Goal: Transaction & Acquisition: Book appointment/travel/reservation

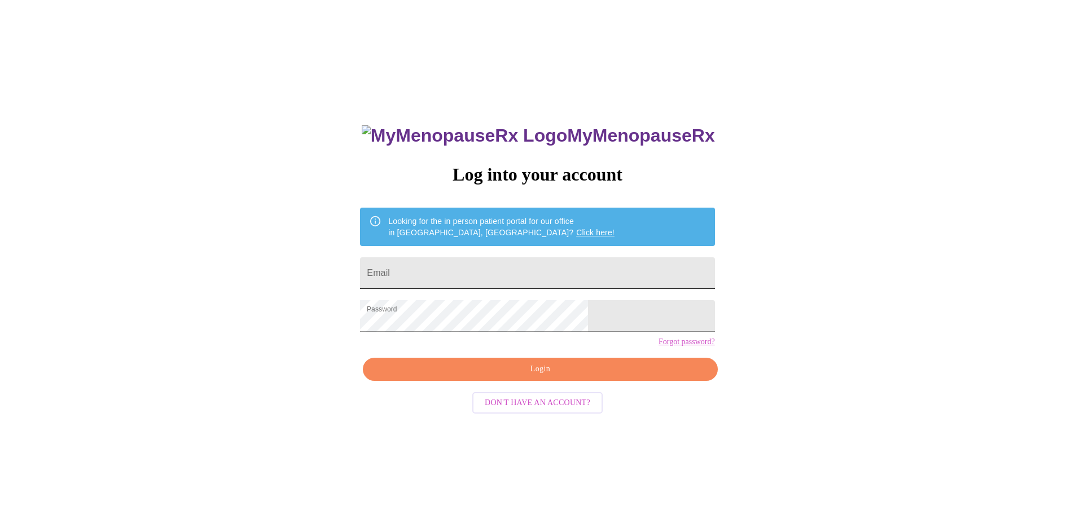
click at [557, 274] on input "Email" at bounding box center [537, 273] width 354 height 32
type input "[EMAIL_ADDRESS][DOMAIN_NAME]"
click at [504, 381] on button "Login" at bounding box center [540, 369] width 354 height 23
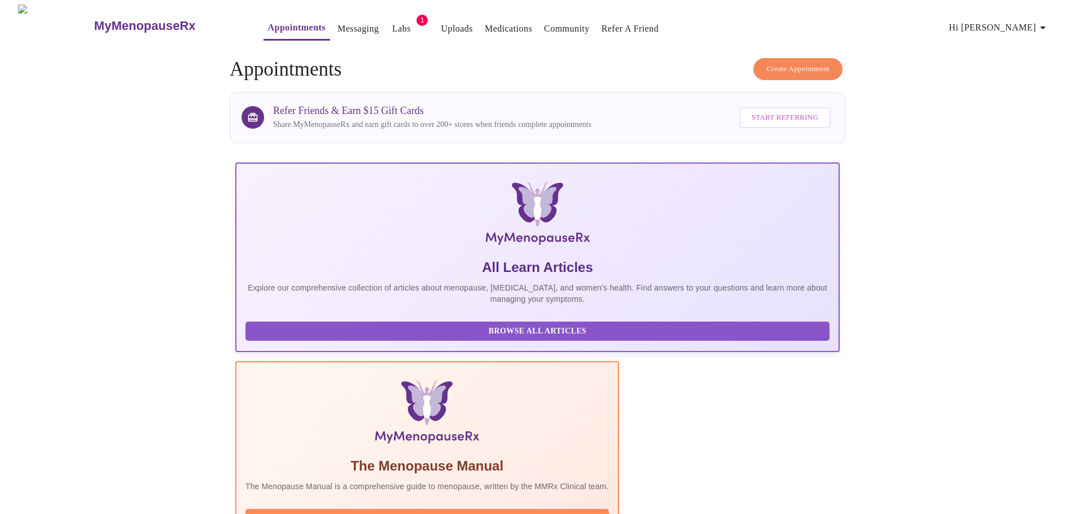
click at [392, 25] on link "Labs" at bounding box center [401, 29] width 19 height 16
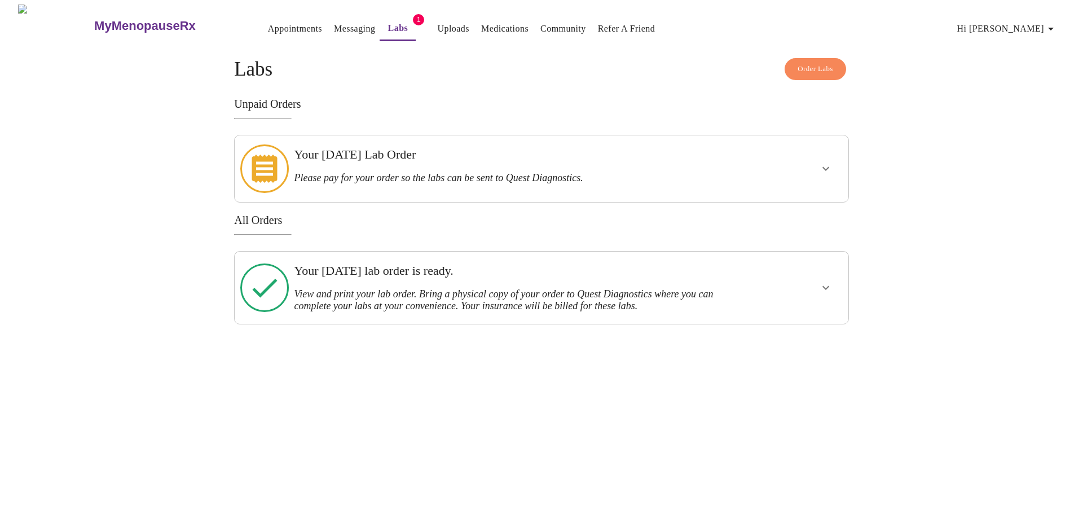
click at [828, 281] on icon "show more" at bounding box center [826, 288] width 14 height 14
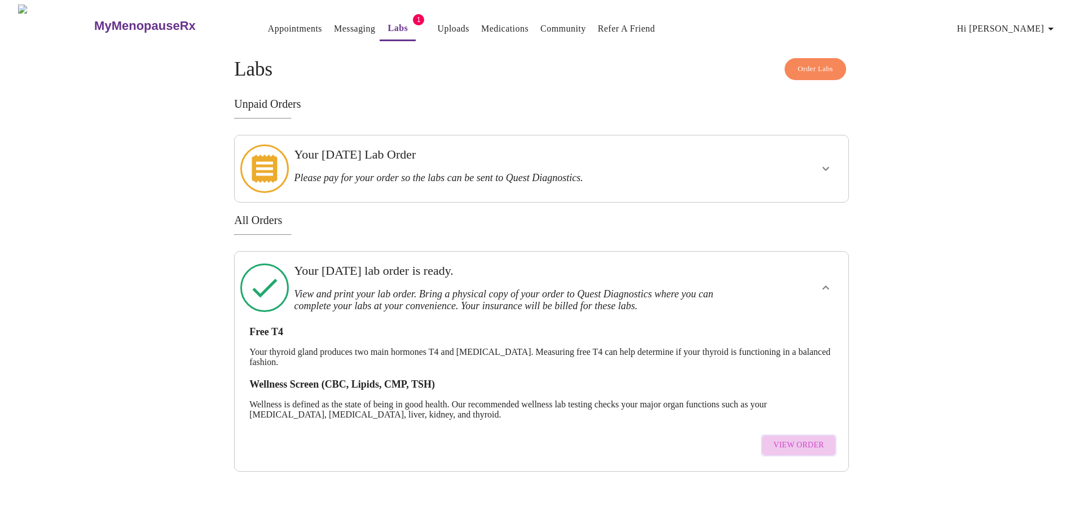
drag, startPoint x: 811, startPoint y: 432, endPoint x: 824, endPoint y: 432, distance: 13.0
click at [813, 438] on span "View Order" at bounding box center [798, 445] width 51 height 14
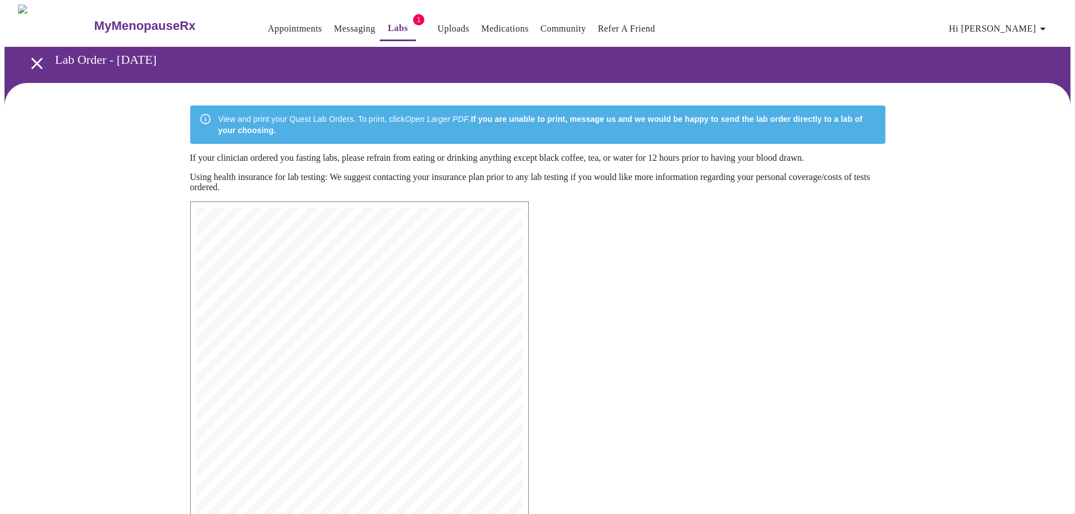
click at [438, 24] on link "Uploads" at bounding box center [453, 29] width 32 height 16
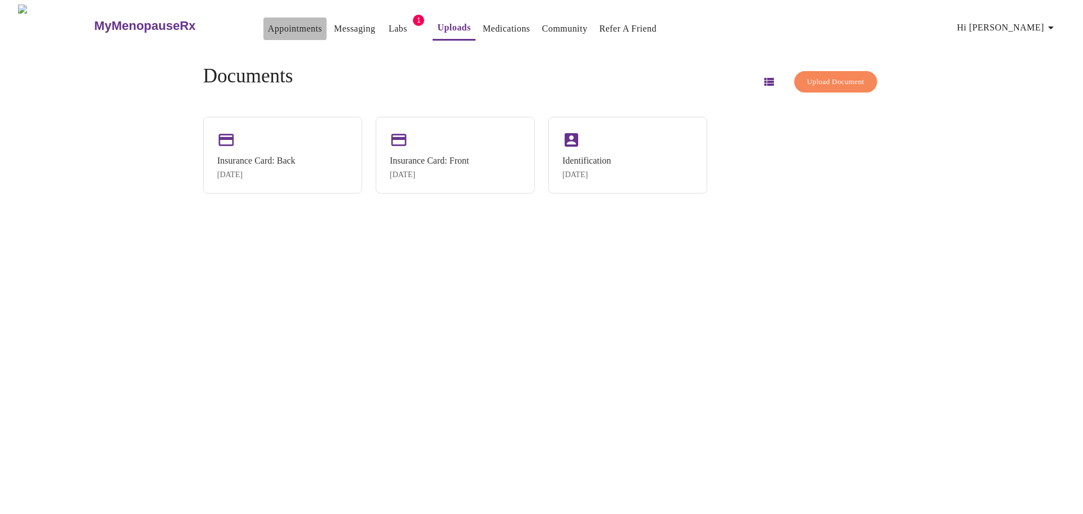
click at [268, 21] on link "Appointments" at bounding box center [295, 29] width 54 height 16
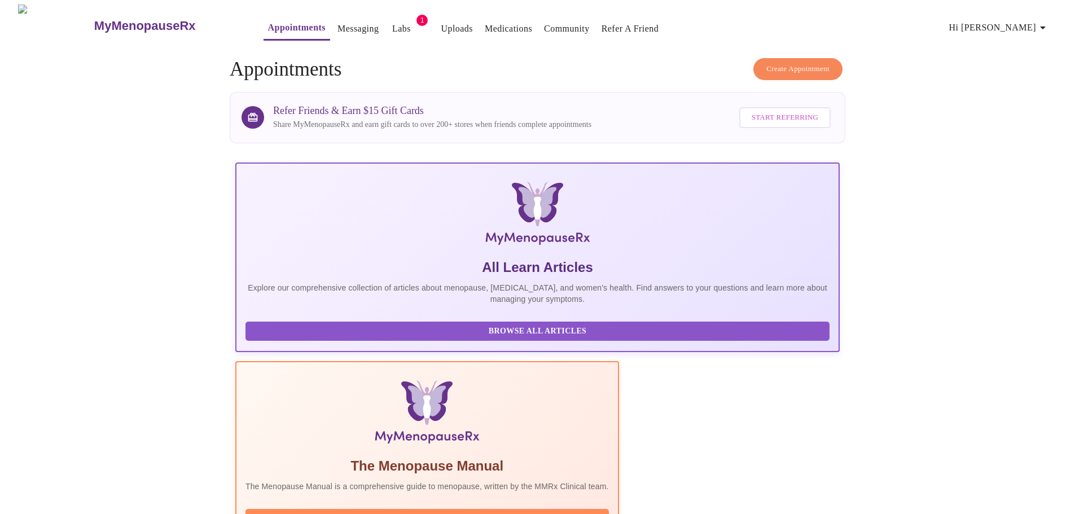
click at [818, 63] on span "Create Appointment" at bounding box center [797, 69] width 63 height 13
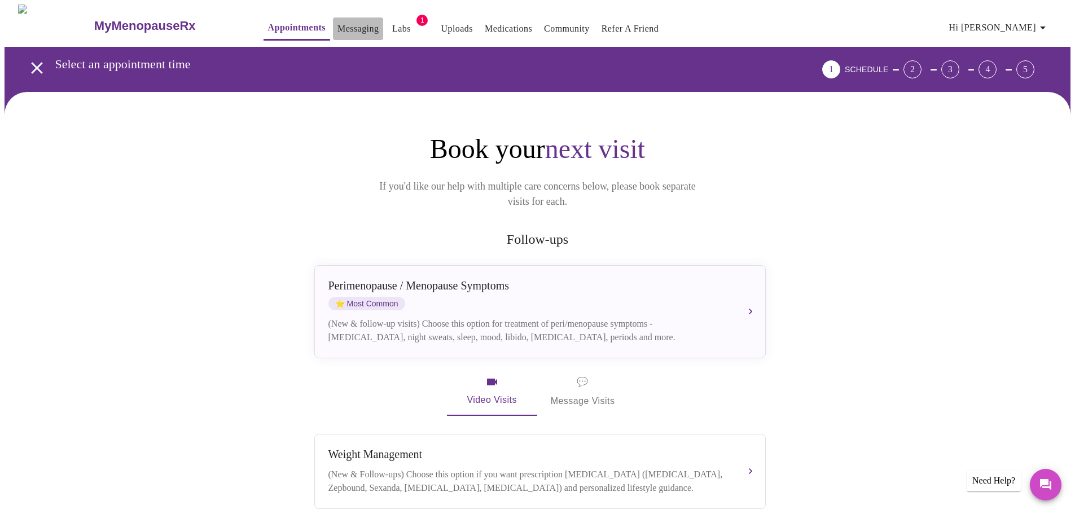
click at [337, 21] on link "Messaging" at bounding box center [357, 29] width 41 height 16
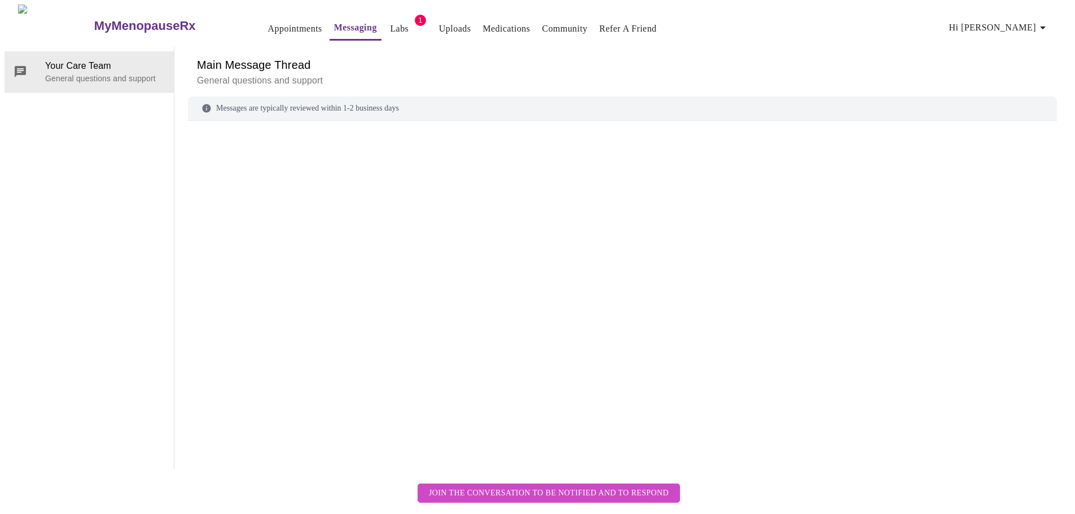
scroll to position [42, 0]
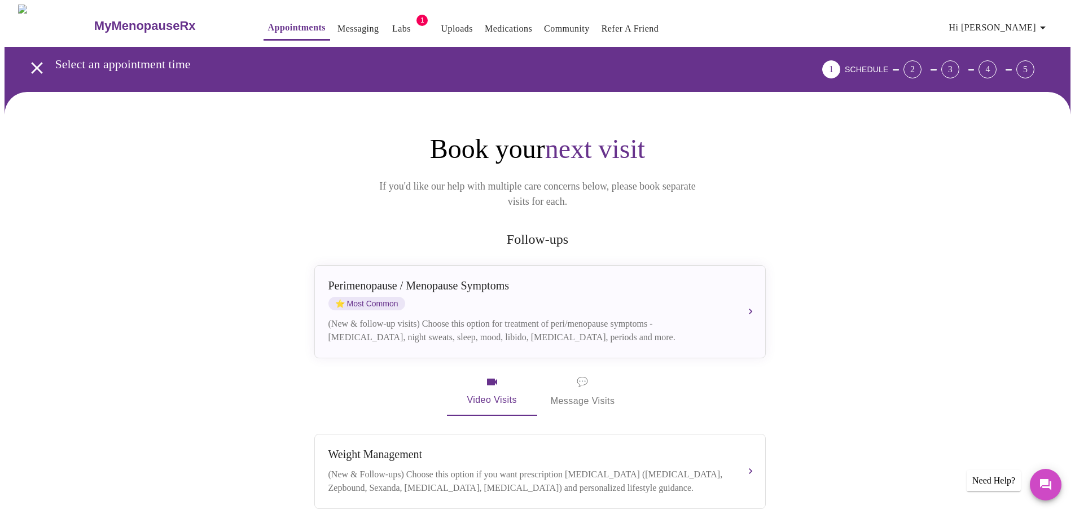
click at [485, 23] on link "Medications" at bounding box center [508, 29] width 47 height 16
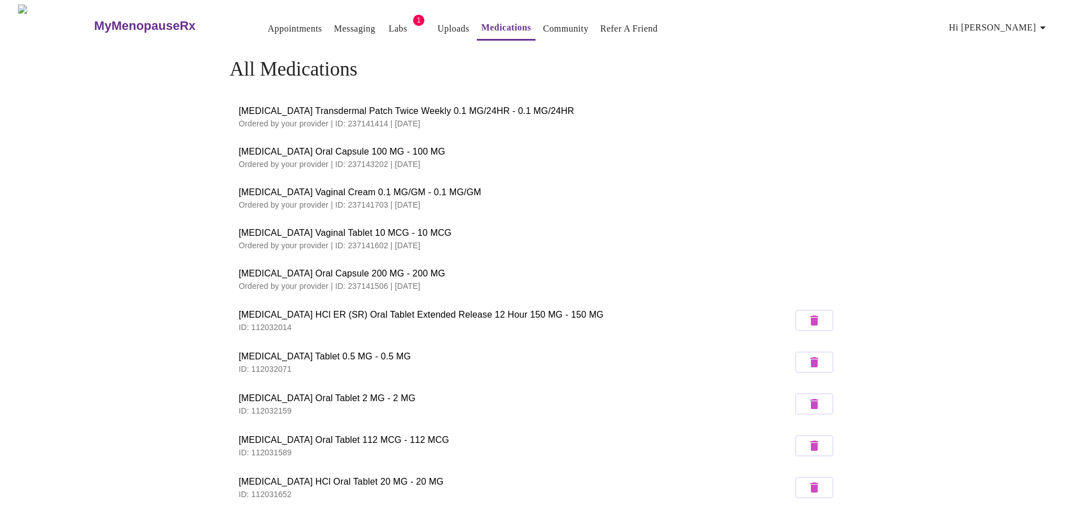
click at [268, 23] on link "Appointments" at bounding box center [295, 29] width 54 height 16
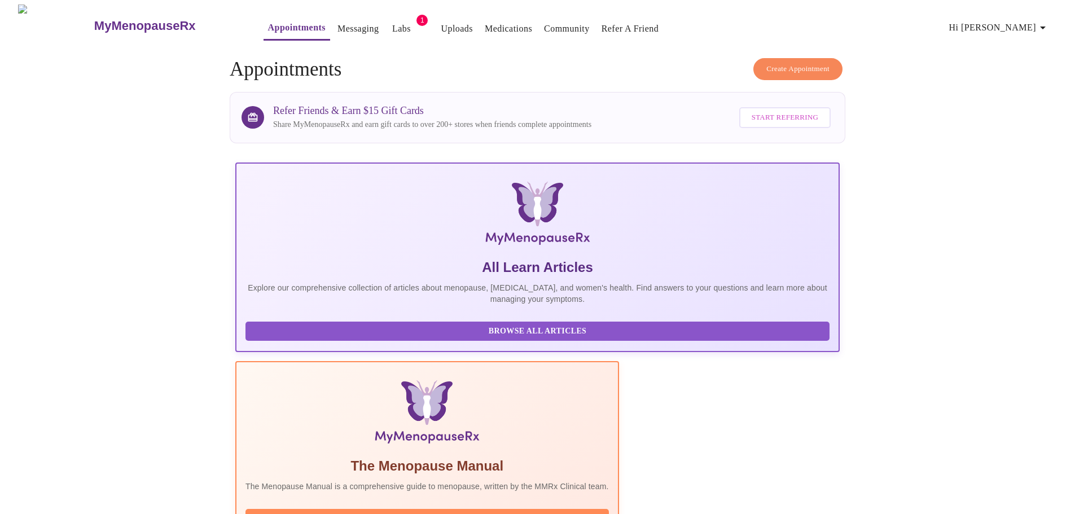
scroll to position [169, 0]
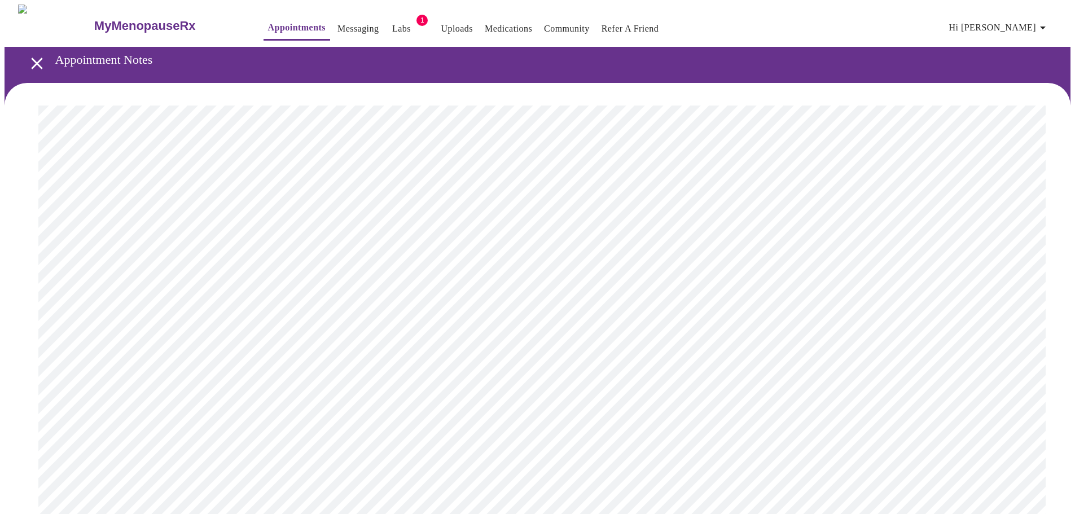
click at [36, 54] on icon "open drawer" at bounding box center [37, 64] width 20 height 20
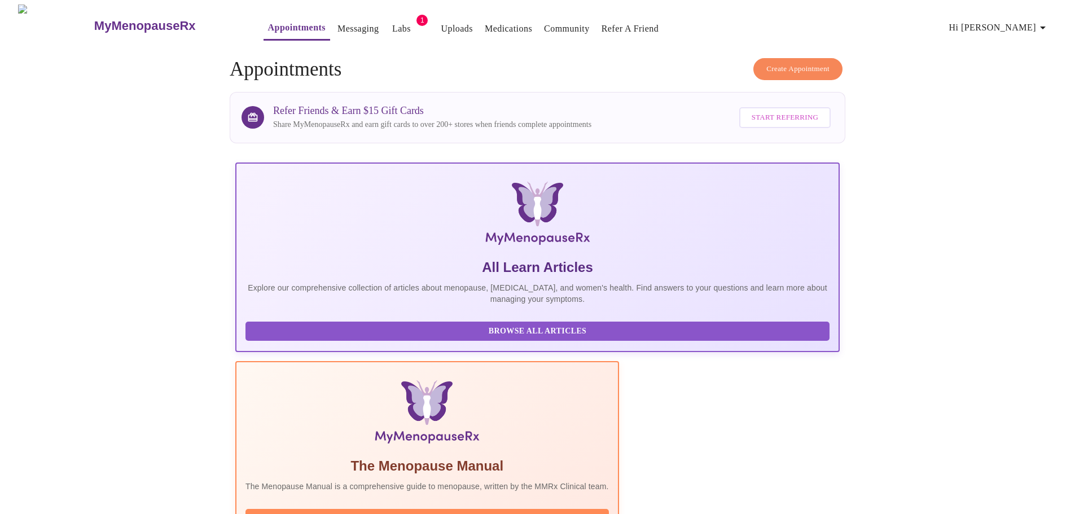
click at [830, 64] on button "Create Appointment" at bounding box center [797, 69] width 89 height 22
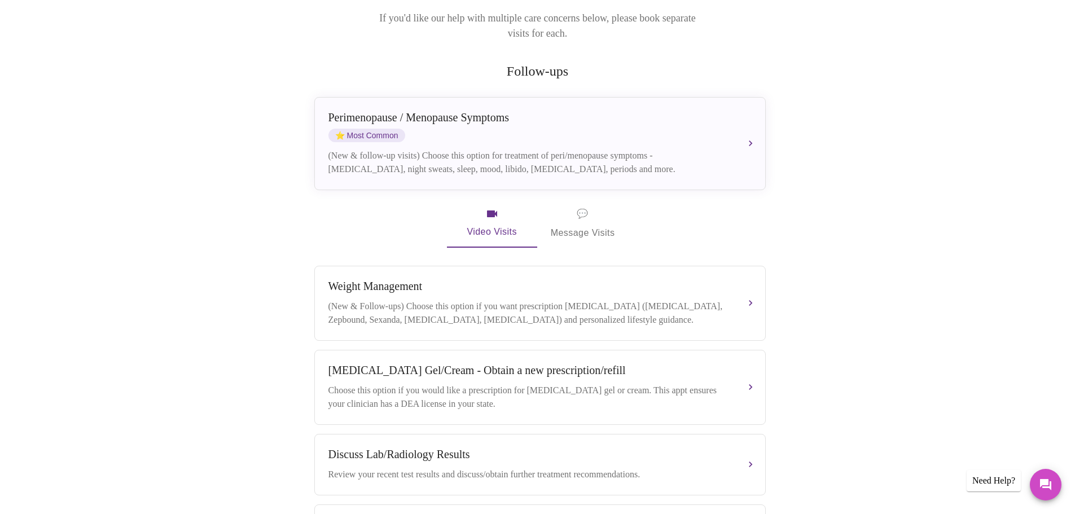
scroll to position [56, 0]
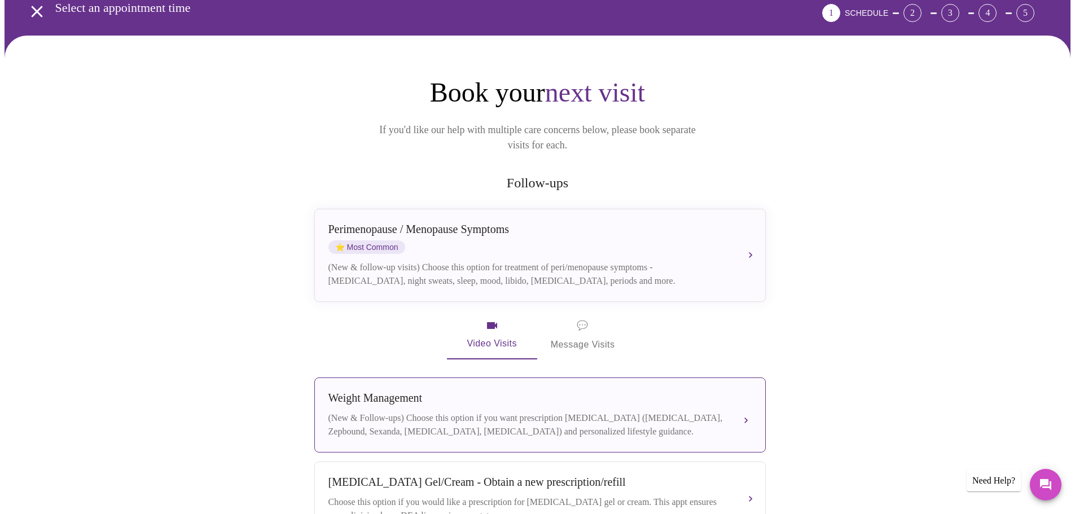
click at [747, 409] on button "[MEDICAL_DATA] (New & Follow-ups) Choose this option if you want prescription […" at bounding box center [539, 414] width 451 height 75
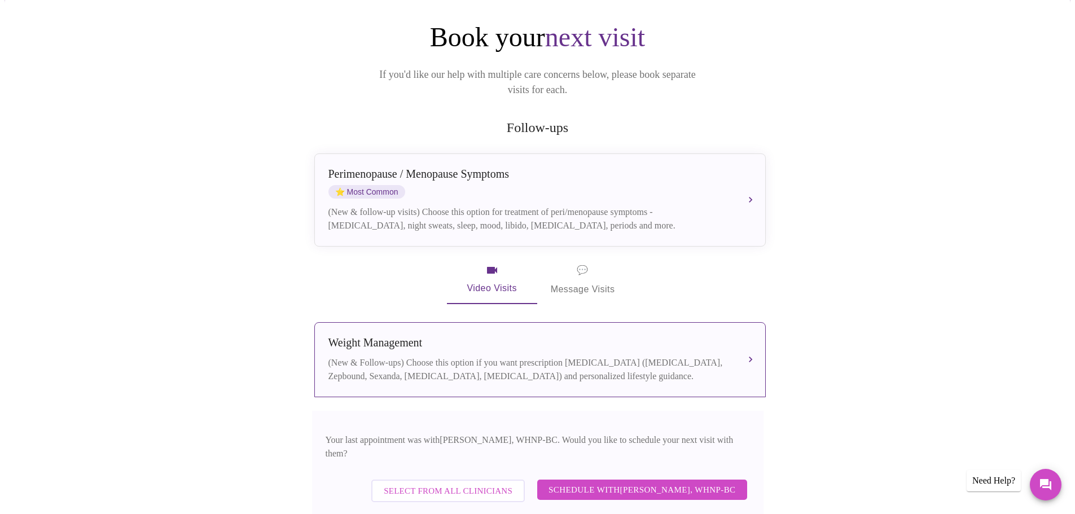
scroll to position [226, 0]
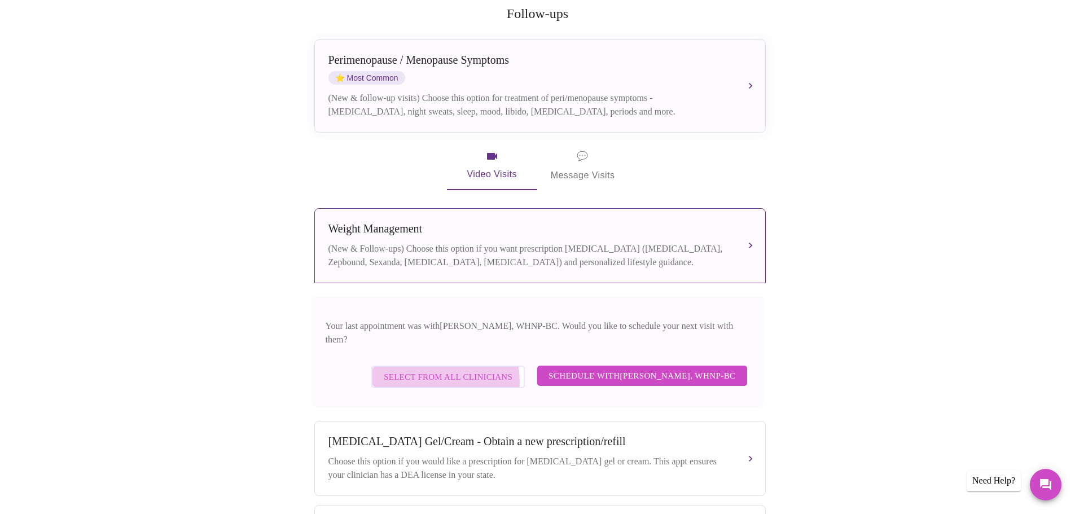
click at [428, 369] on span "Select from All Clinicians" at bounding box center [448, 376] width 129 height 15
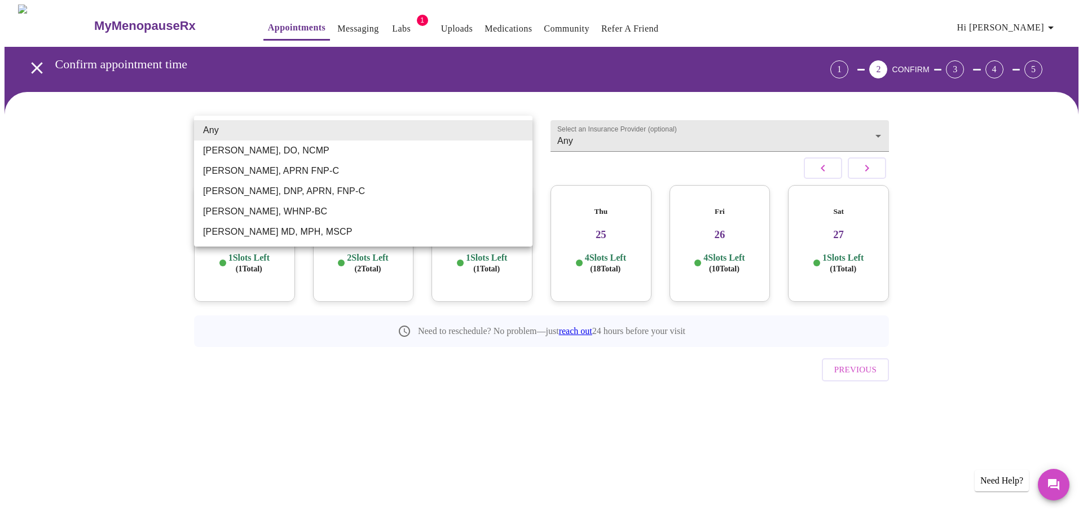
click at [500, 134] on body "MyMenopauseRx Appointments Messaging Labs 1 Uploads Medications Community Refer…" at bounding box center [542, 221] width 1074 height 433
click at [455, 219] on li "[PERSON_NAME], WHNP-BC" at bounding box center [363, 211] width 338 height 20
type input "[PERSON_NAME], WHNP-BC"
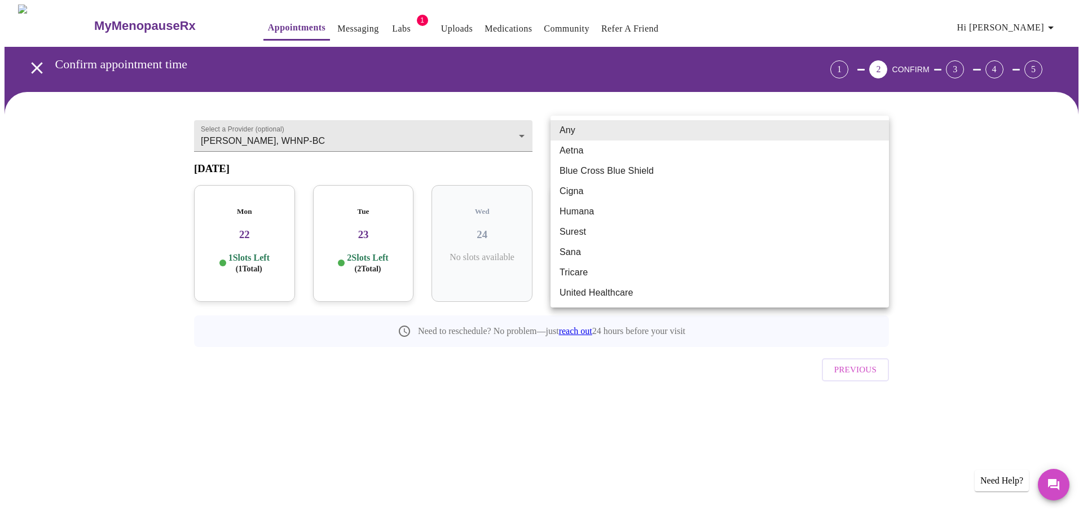
click at [637, 131] on body "MyMenopauseRx Appointments Messaging Labs 1 Uploads Medications Community Refer…" at bounding box center [542, 221] width 1074 height 433
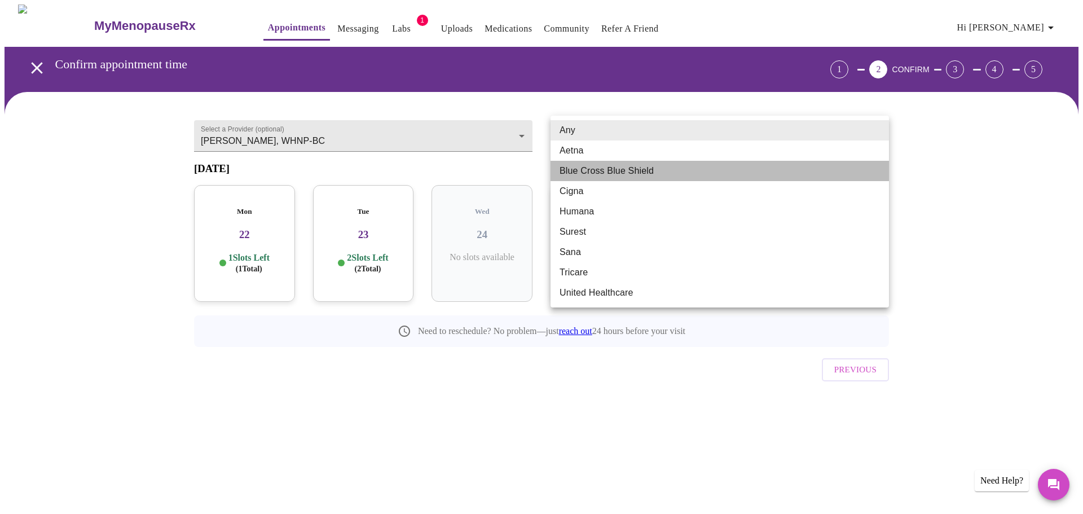
click at [661, 163] on li "Blue Cross Blue Shield" at bounding box center [720, 171] width 338 height 20
type input "Blue Cross Blue Shield"
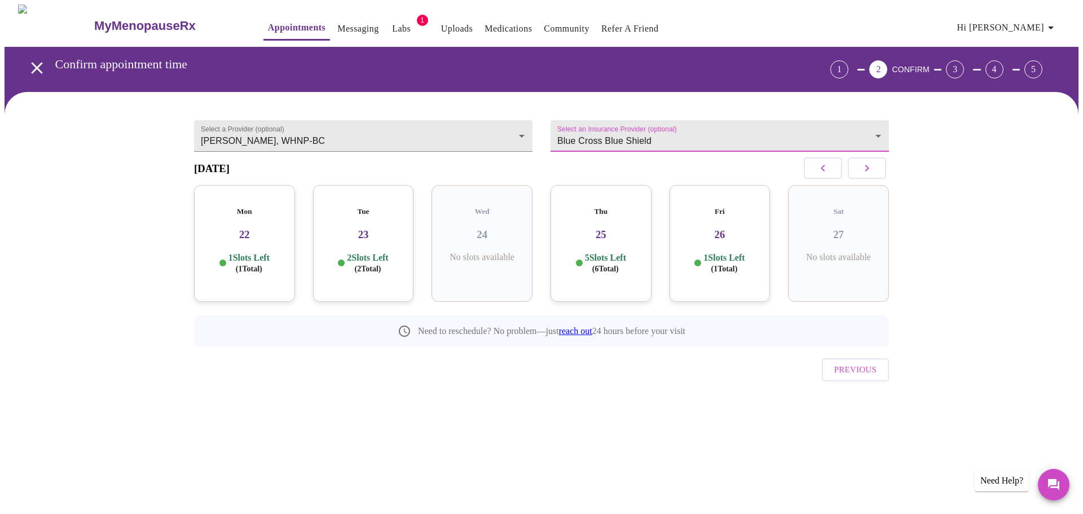
click at [376, 228] on h3 "23" at bounding box center [363, 234] width 83 height 12
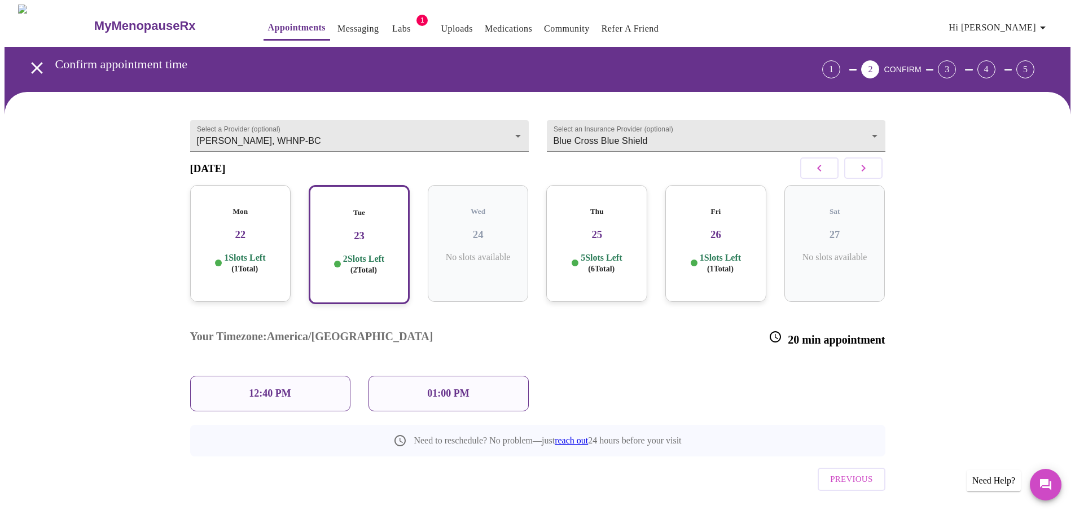
click at [268, 20] on link "Appointments" at bounding box center [297, 28] width 58 height 16
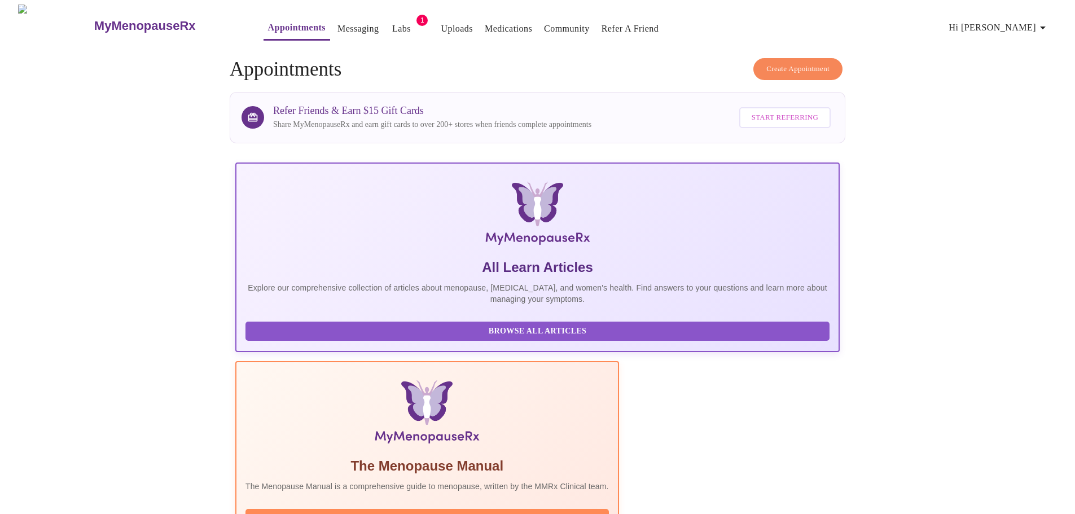
click at [802, 58] on button "Create Appointment" at bounding box center [797, 69] width 89 height 22
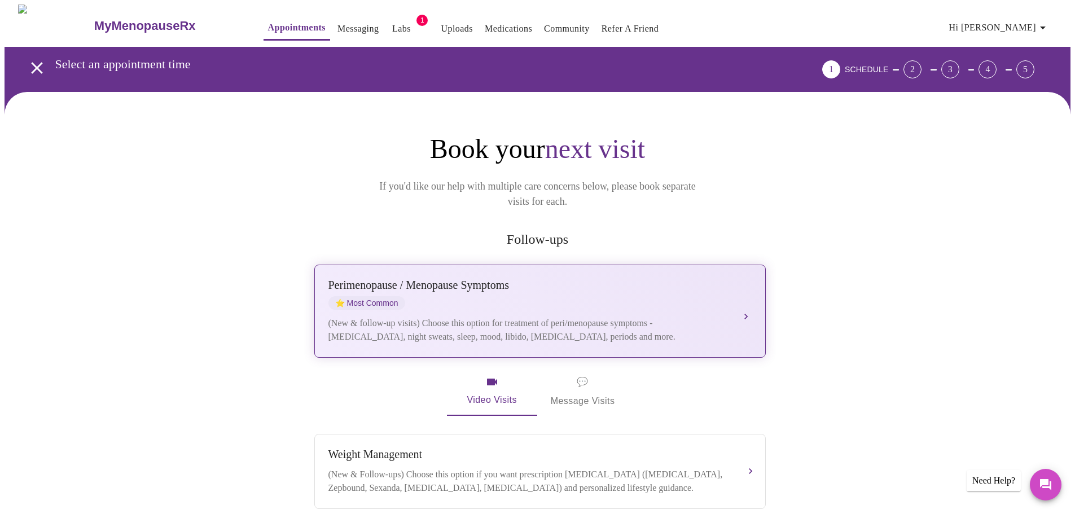
scroll to position [169, 0]
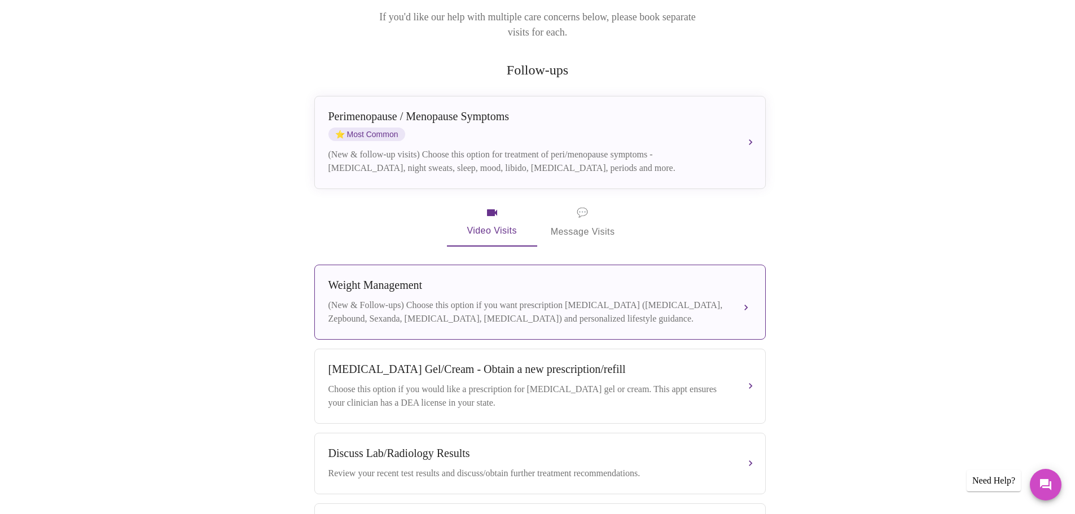
click at [691, 298] on div "(New & Follow-ups) Choose this option if you want prescription [MEDICAL_DATA] (…" at bounding box center [528, 311] width 401 height 27
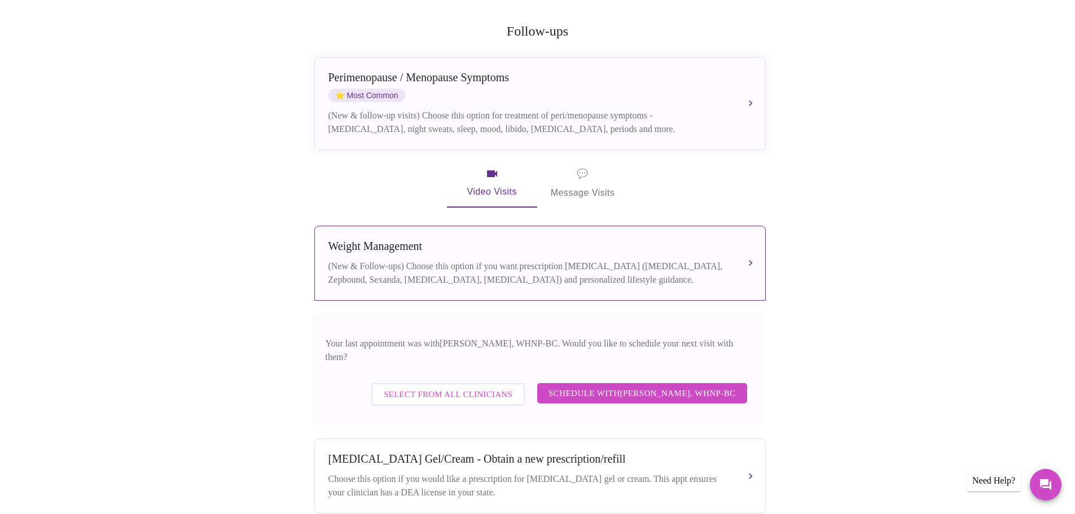
scroll to position [226, 0]
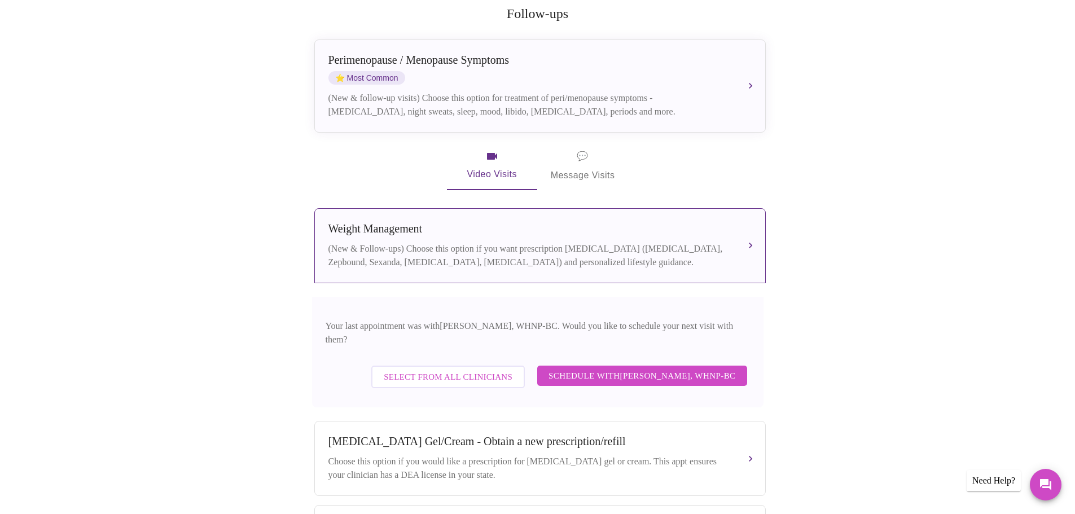
click at [706, 368] on span "Schedule with [PERSON_NAME], WHNP-BC" at bounding box center [641, 375] width 187 height 15
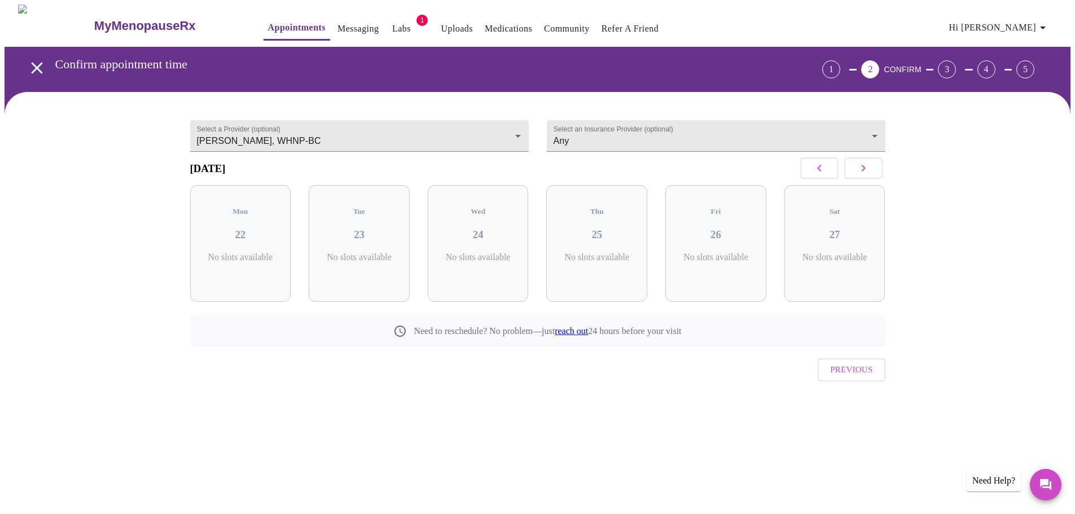
scroll to position [0, 0]
click at [624, 252] on p "5 Slots Left ( 6 Total)" at bounding box center [605, 263] width 41 height 22
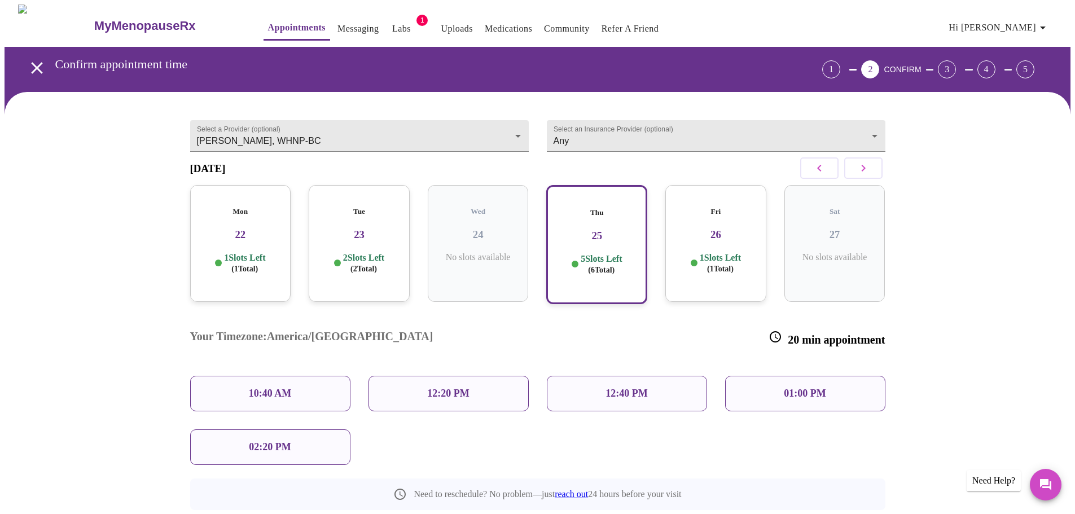
click at [596, 231] on h3 "25" at bounding box center [596, 236] width 81 height 12
click at [285, 441] on p "02:20 PM" at bounding box center [270, 447] width 42 height 12
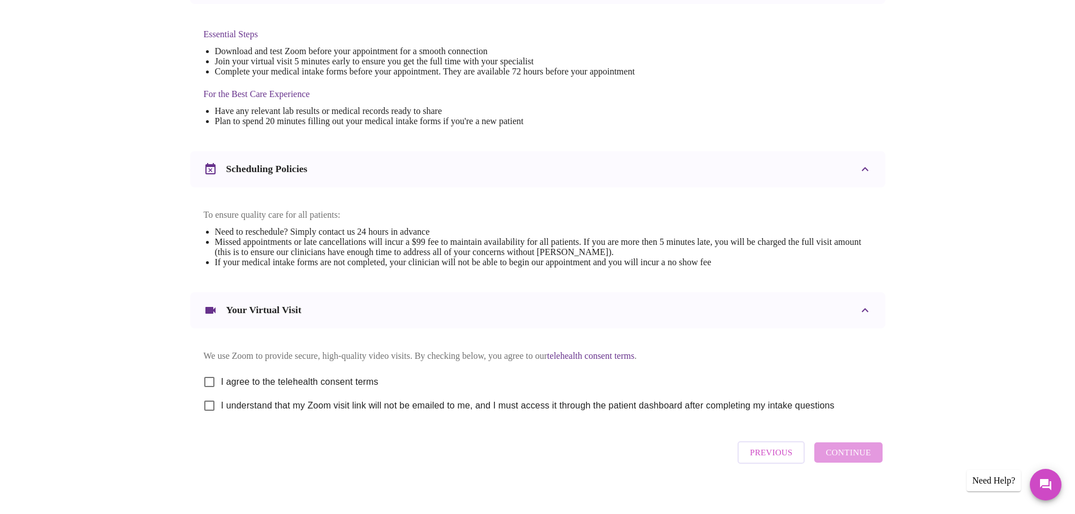
scroll to position [282, 0]
click at [212, 385] on input "I agree to the telehealth consent terms" at bounding box center [209, 381] width 24 height 24
checkbox input "true"
click at [207, 417] on input "I understand that my Zoom visit link will not be emailed to me, and I must acce…" at bounding box center [209, 405] width 24 height 24
checkbox input "true"
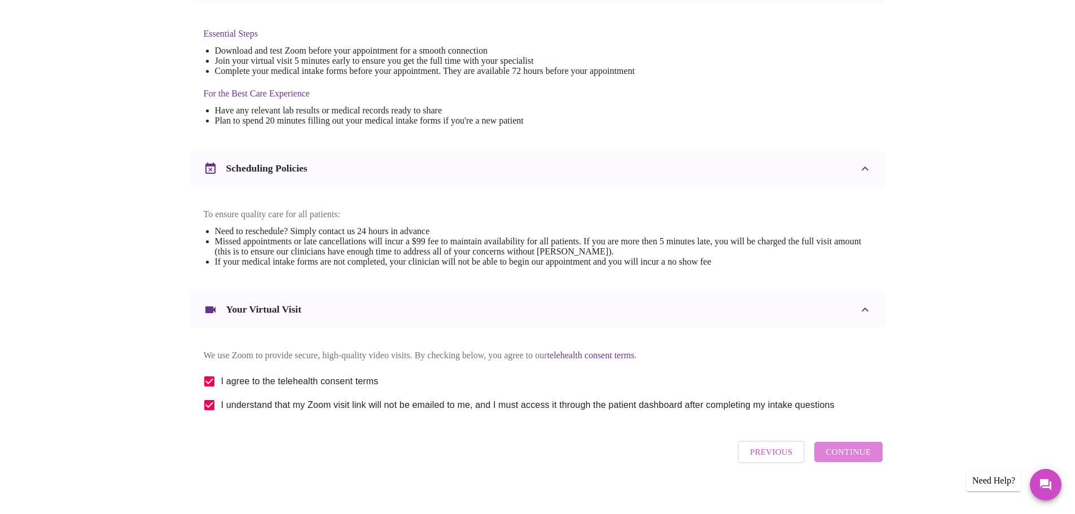
click at [876, 462] on button "Continue" at bounding box center [848, 452] width 68 height 20
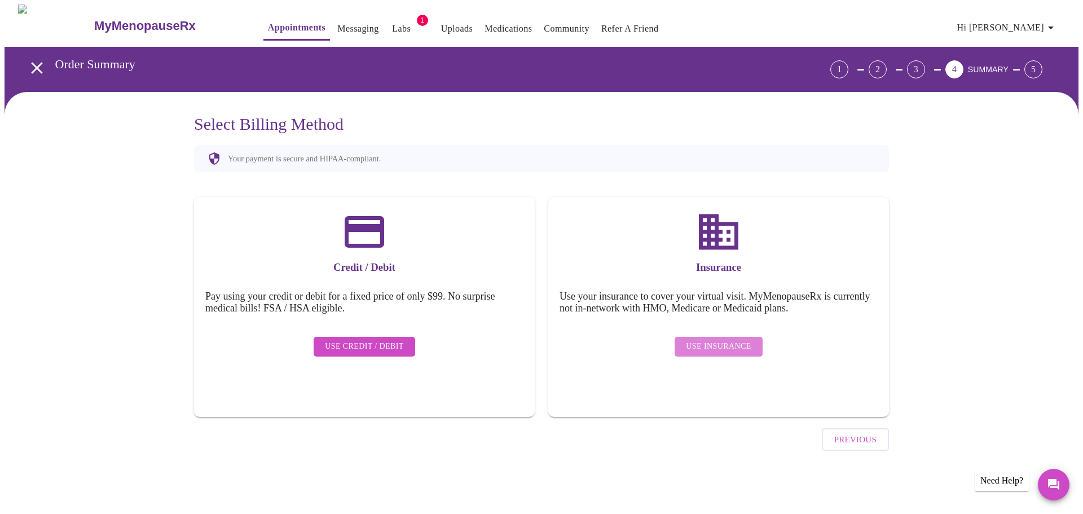
click at [735, 340] on span "Use Insurance" at bounding box center [718, 347] width 65 height 14
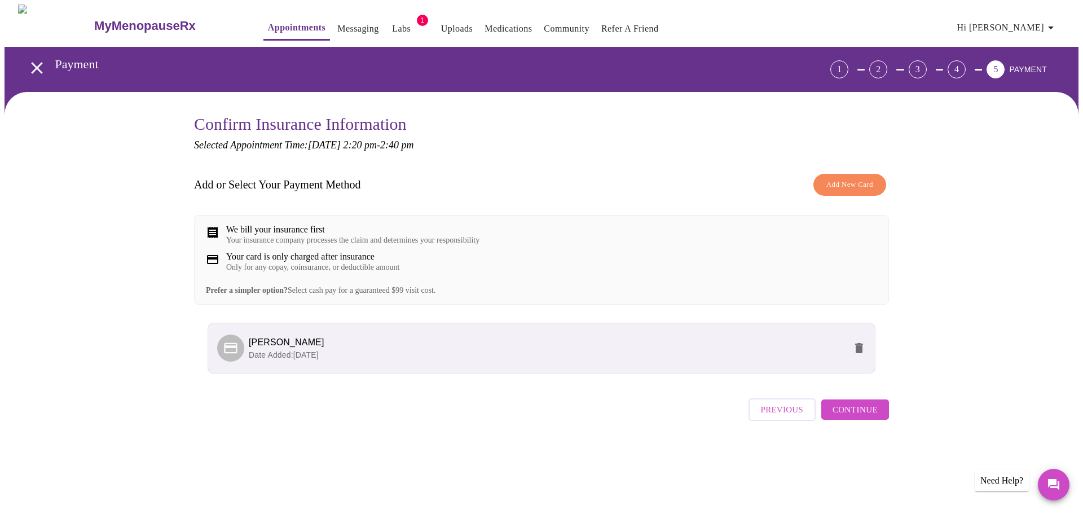
click at [859, 417] on span "Continue" at bounding box center [855, 409] width 45 height 15
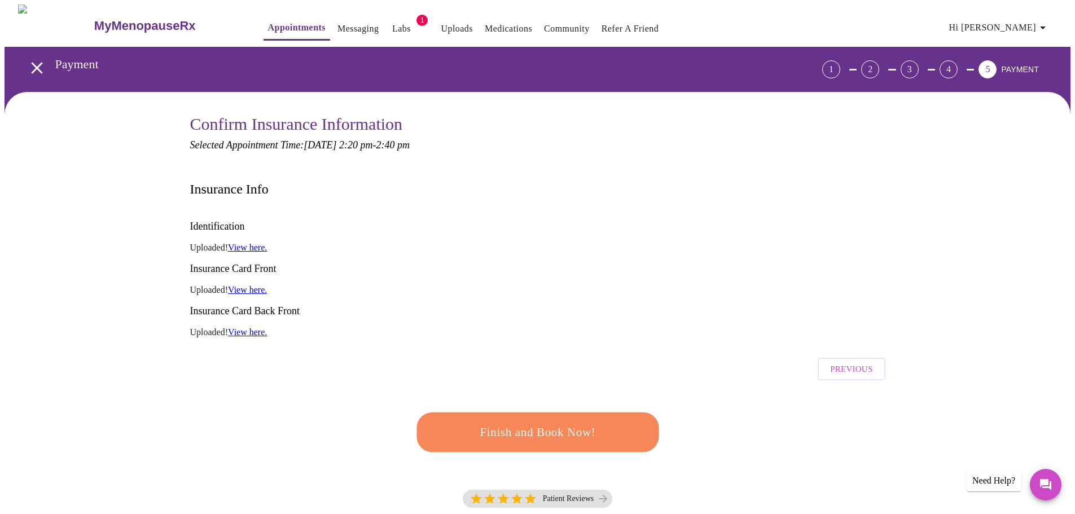
click at [531, 422] on span "Finish and Book Now!" at bounding box center [537, 432] width 209 height 21
